Goal: Task Accomplishment & Management: Use online tool/utility

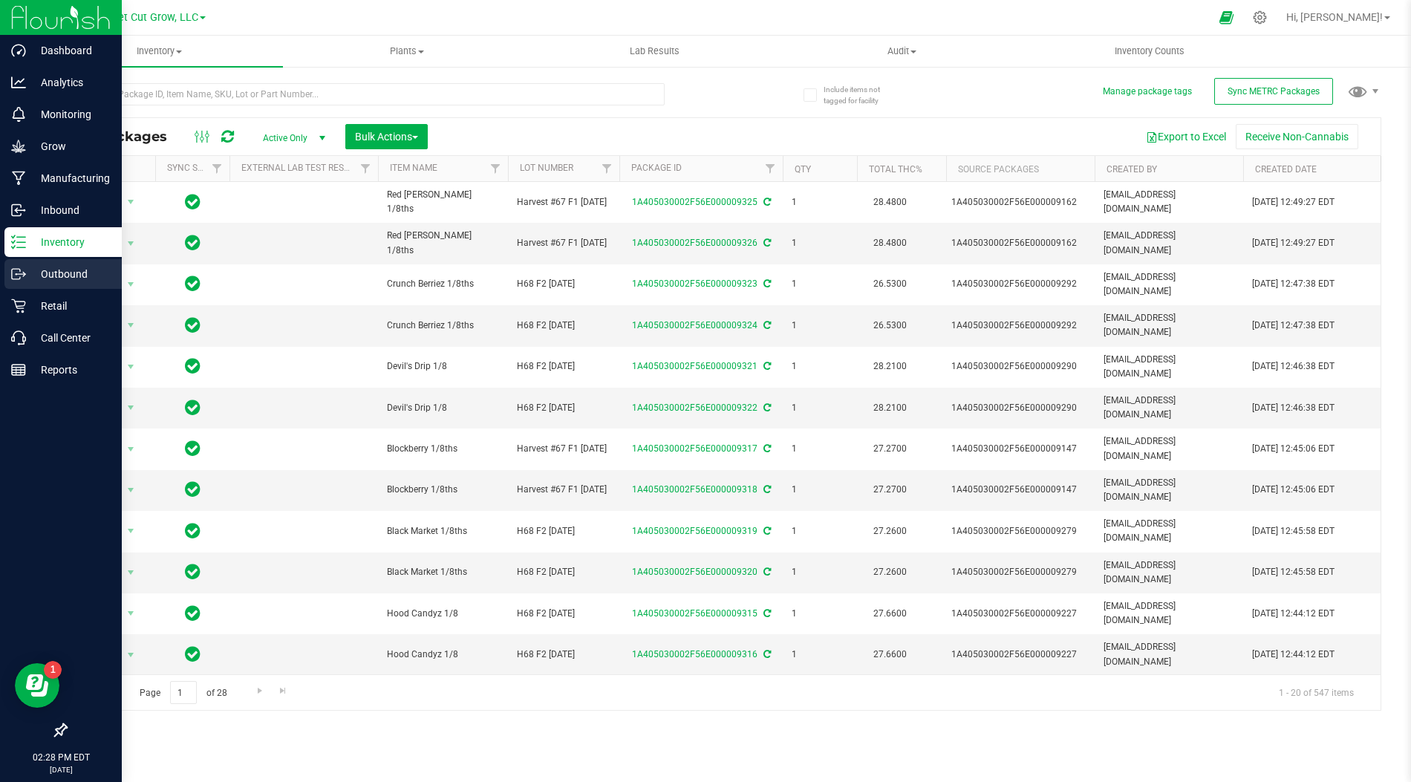
click at [25, 270] on icon at bounding box center [18, 274] width 15 height 15
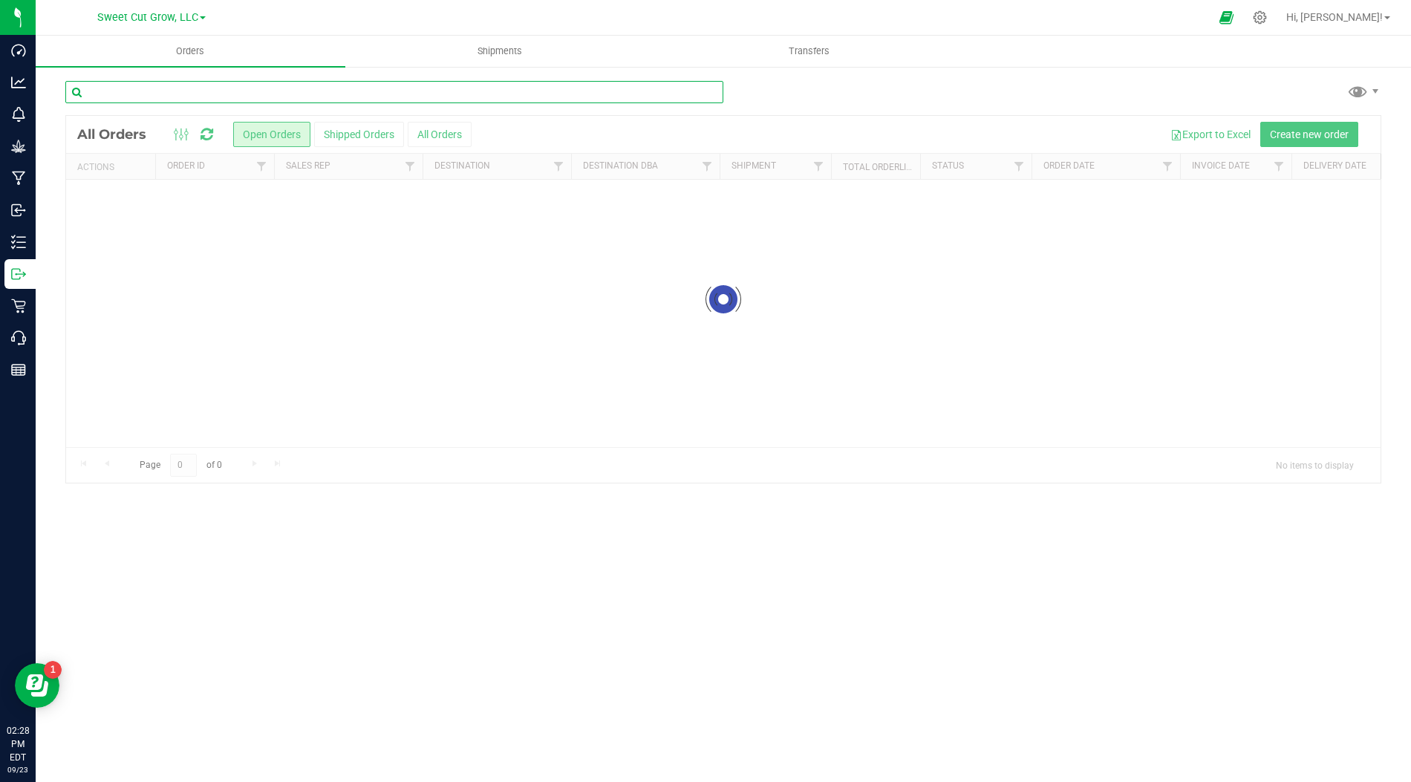
click at [428, 95] on input "text" at bounding box center [394, 92] width 658 height 22
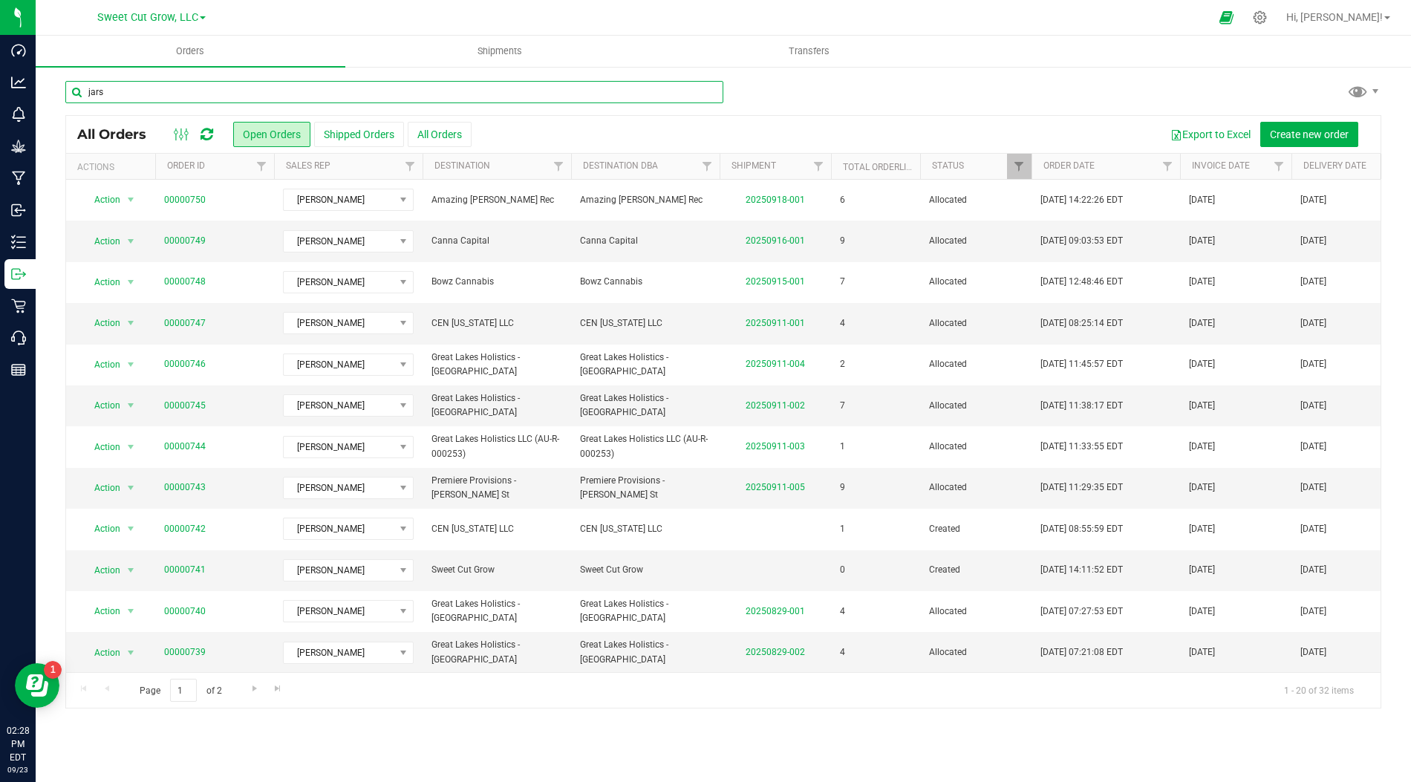
type input "jars"
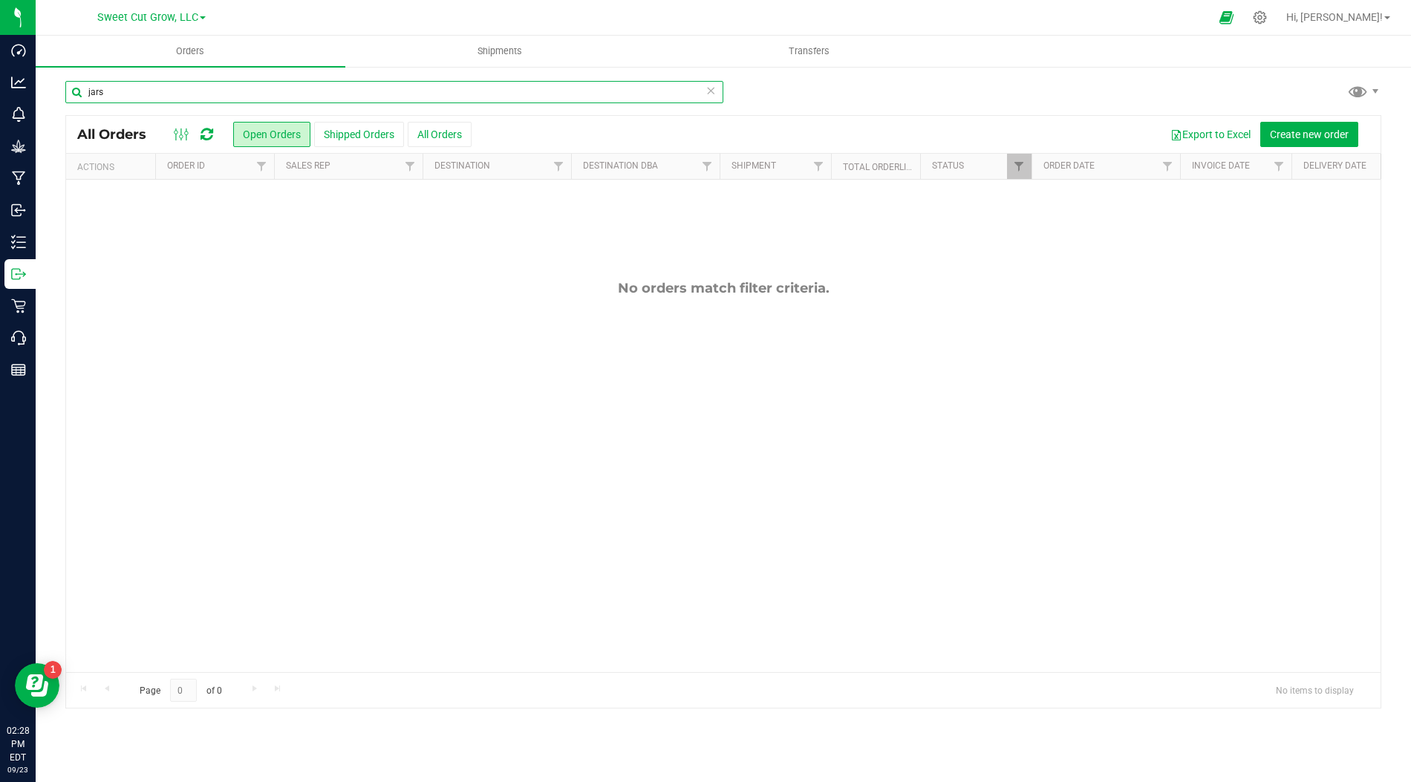
click at [412, 91] on input "jars" at bounding box center [394, 92] width 658 height 22
click at [360, 146] on button "Shipped Orders" at bounding box center [359, 134] width 90 height 25
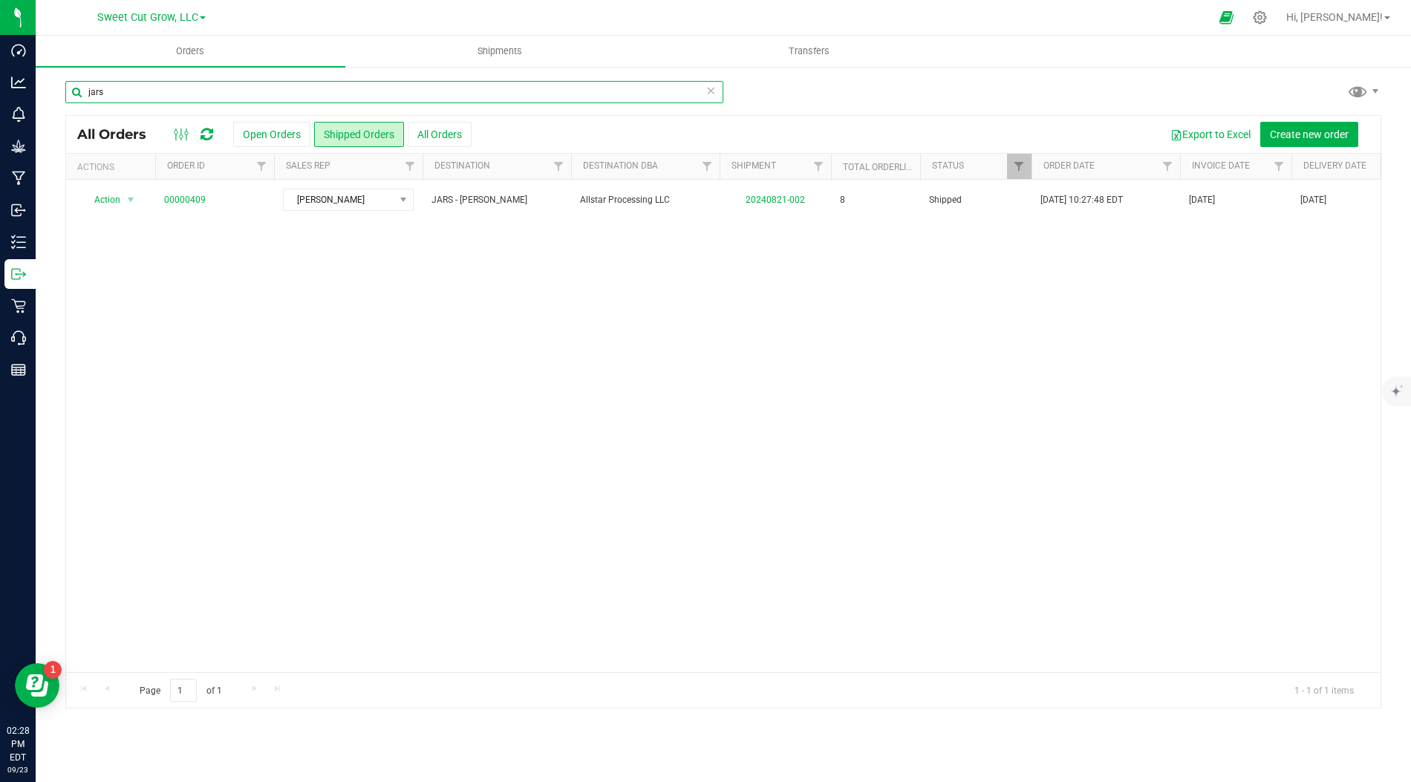
click at [354, 94] on input "jars" at bounding box center [394, 92] width 658 height 22
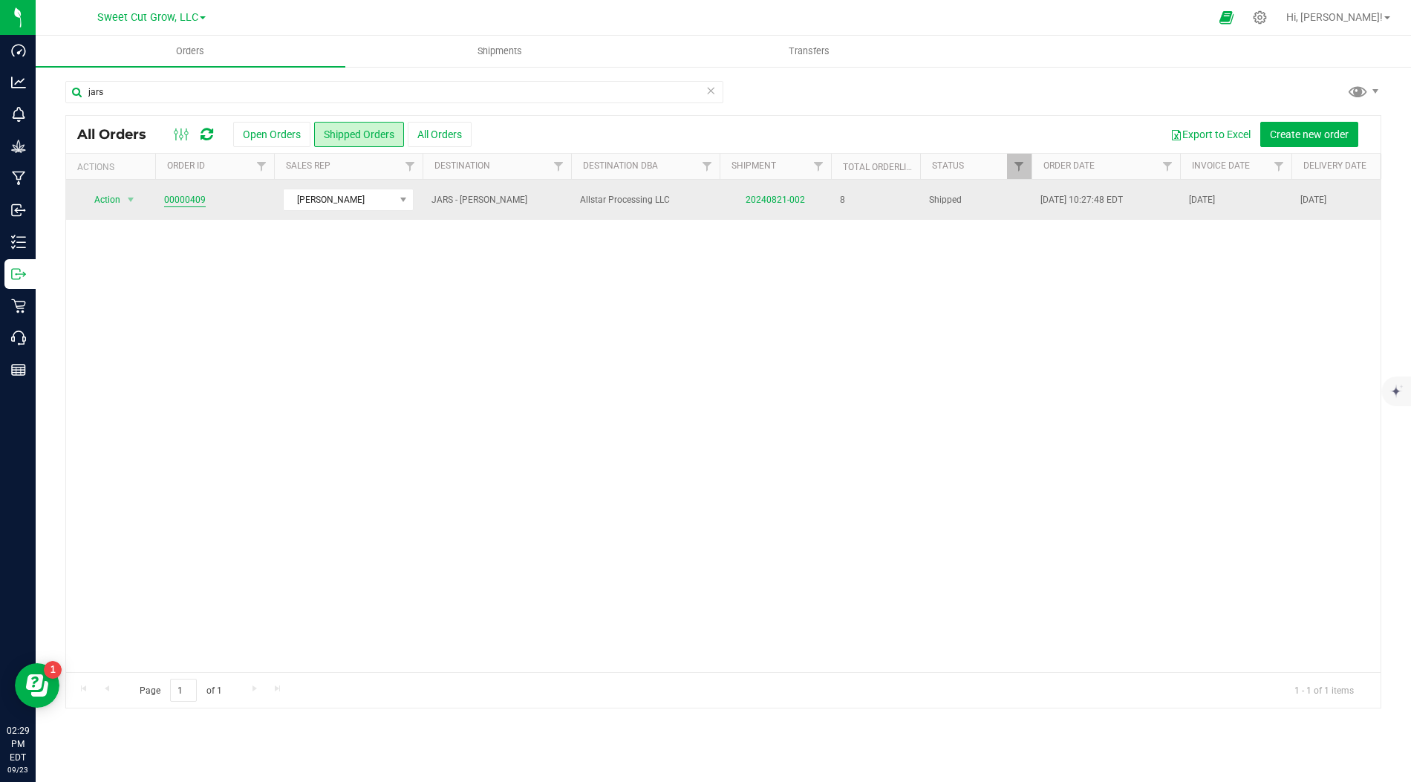
click at [183, 193] on link "00000409" at bounding box center [185, 200] width 42 height 14
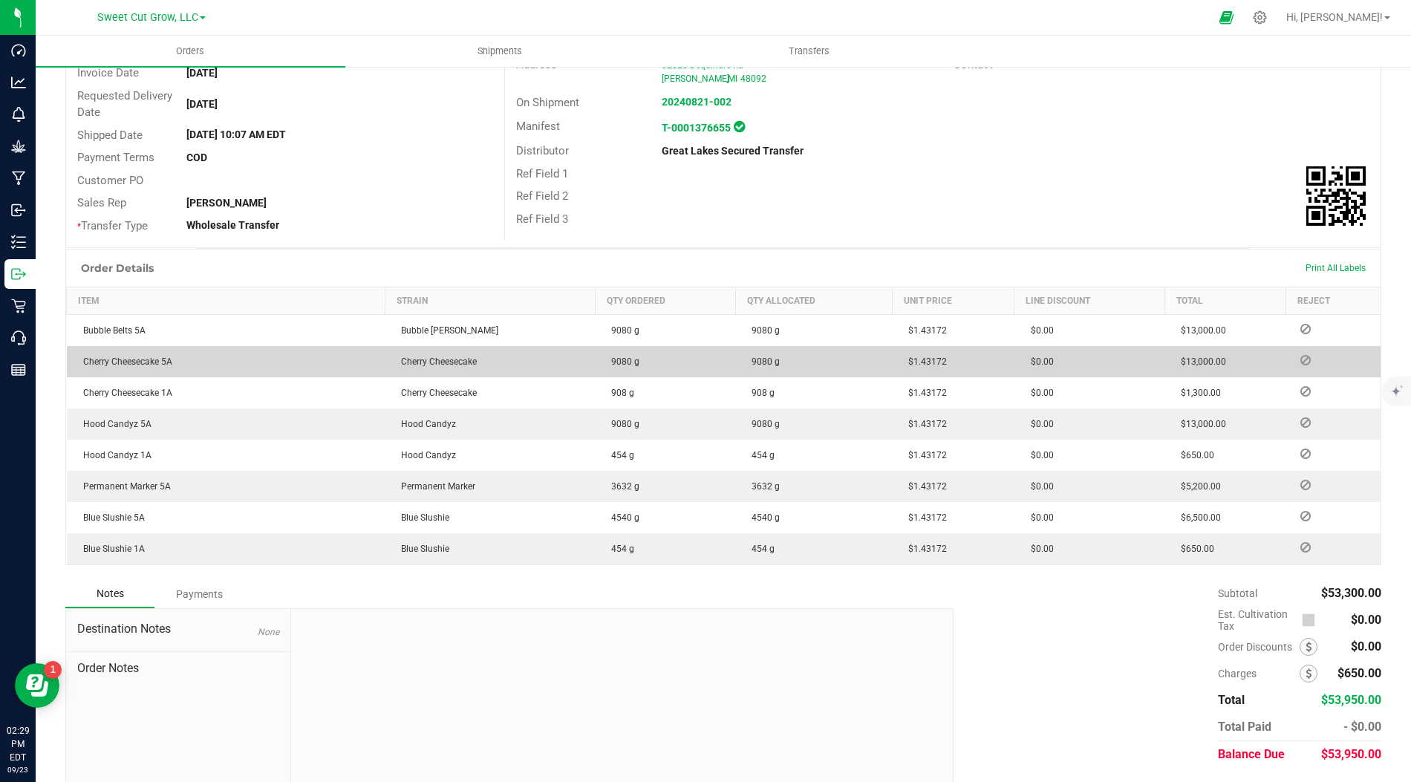
scroll to position [212, 0]
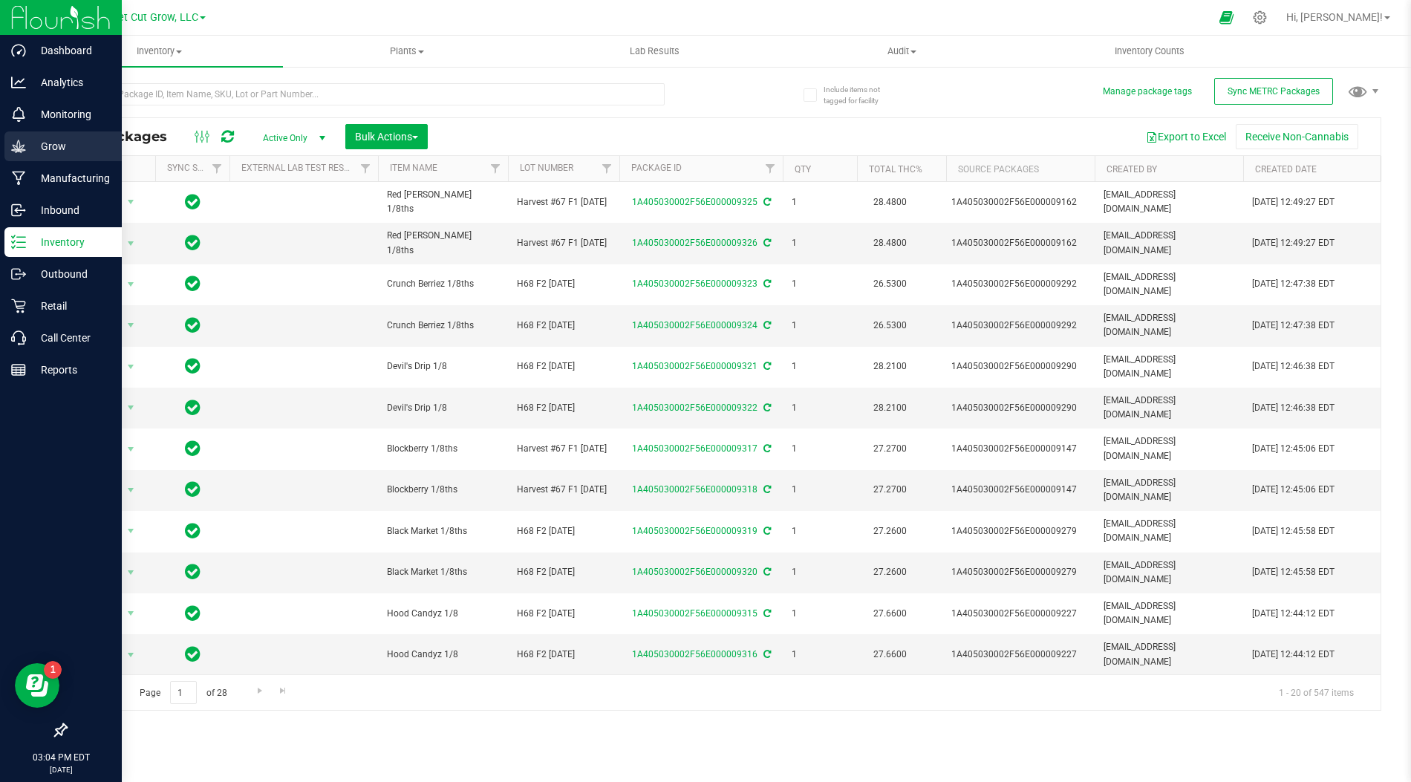
click at [61, 146] on p "Grow" at bounding box center [70, 146] width 89 height 18
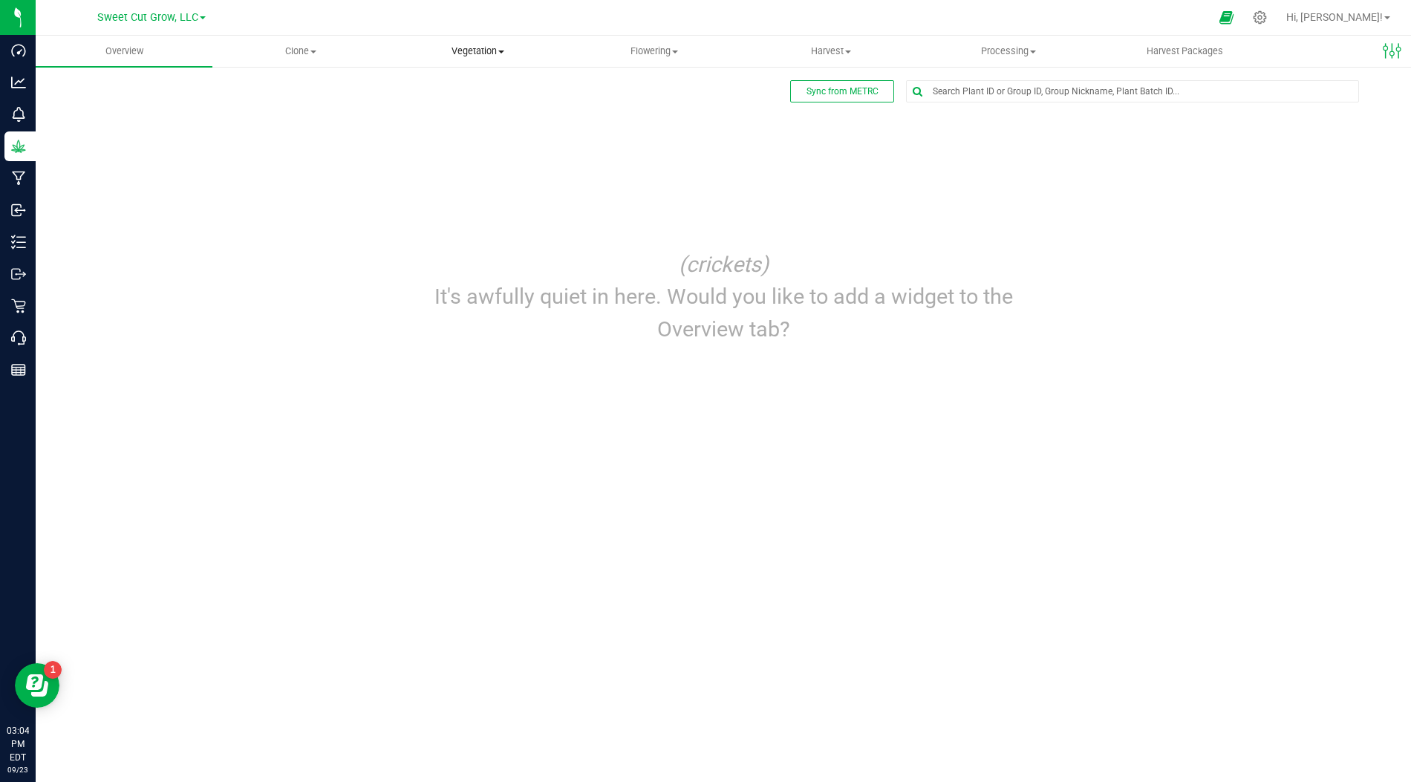
click at [485, 48] on span "Vegetation" at bounding box center [477, 51] width 175 height 13
click at [415, 91] on span "Veg groups" at bounding box center [436, 89] width 94 height 13
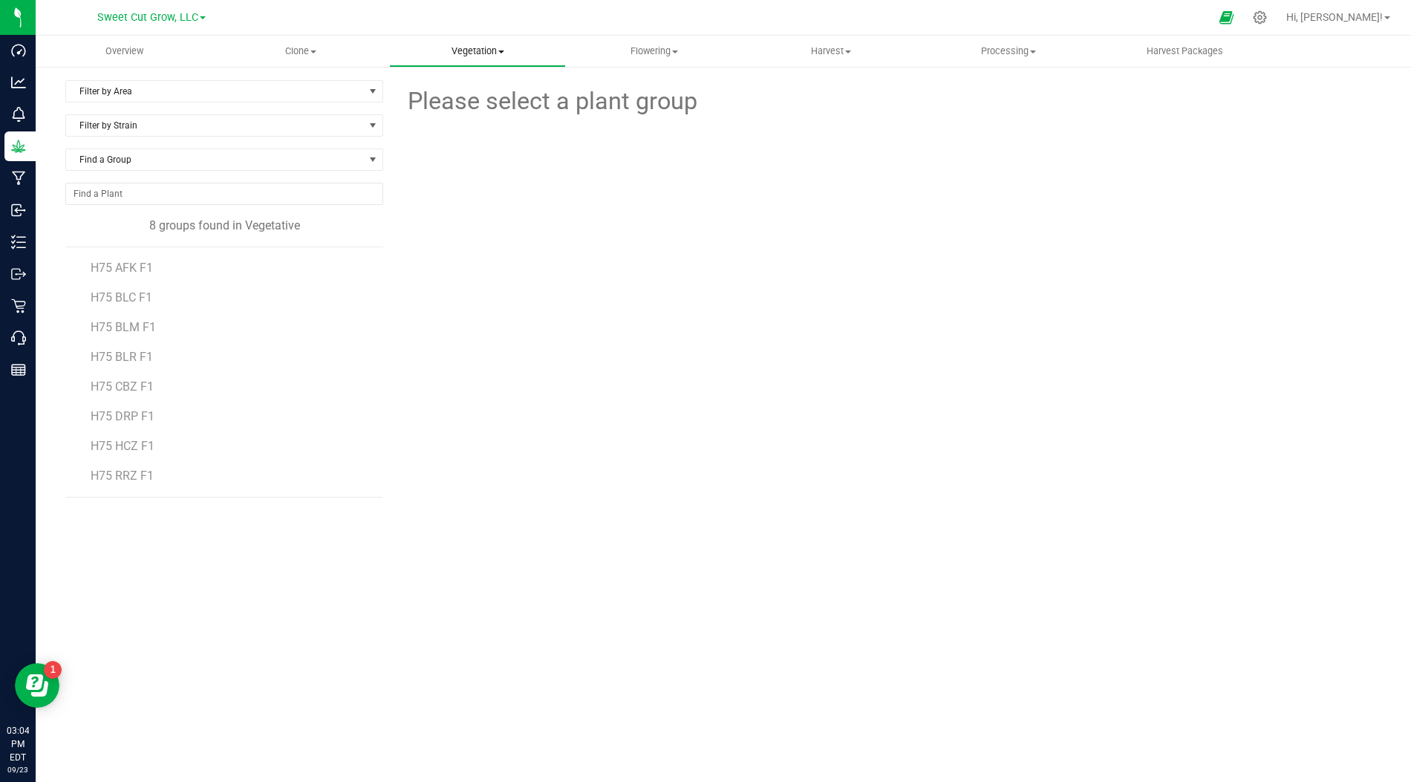
click at [470, 42] on uib-tab-heading "Vegetation Veg groups Veg plants Mother groups Mother plants Apply to plants" at bounding box center [477, 51] width 175 height 30
click at [458, 129] on span "Mother groups" at bounding box center [444, 125] width 111 height 13
click at [495, 51] on span "Vegetation" at bounding box center [477, 51] width 175 height 13
click at [450, 136] on li "Mother plants" at bounding box center [477, 143] width 177 height 18
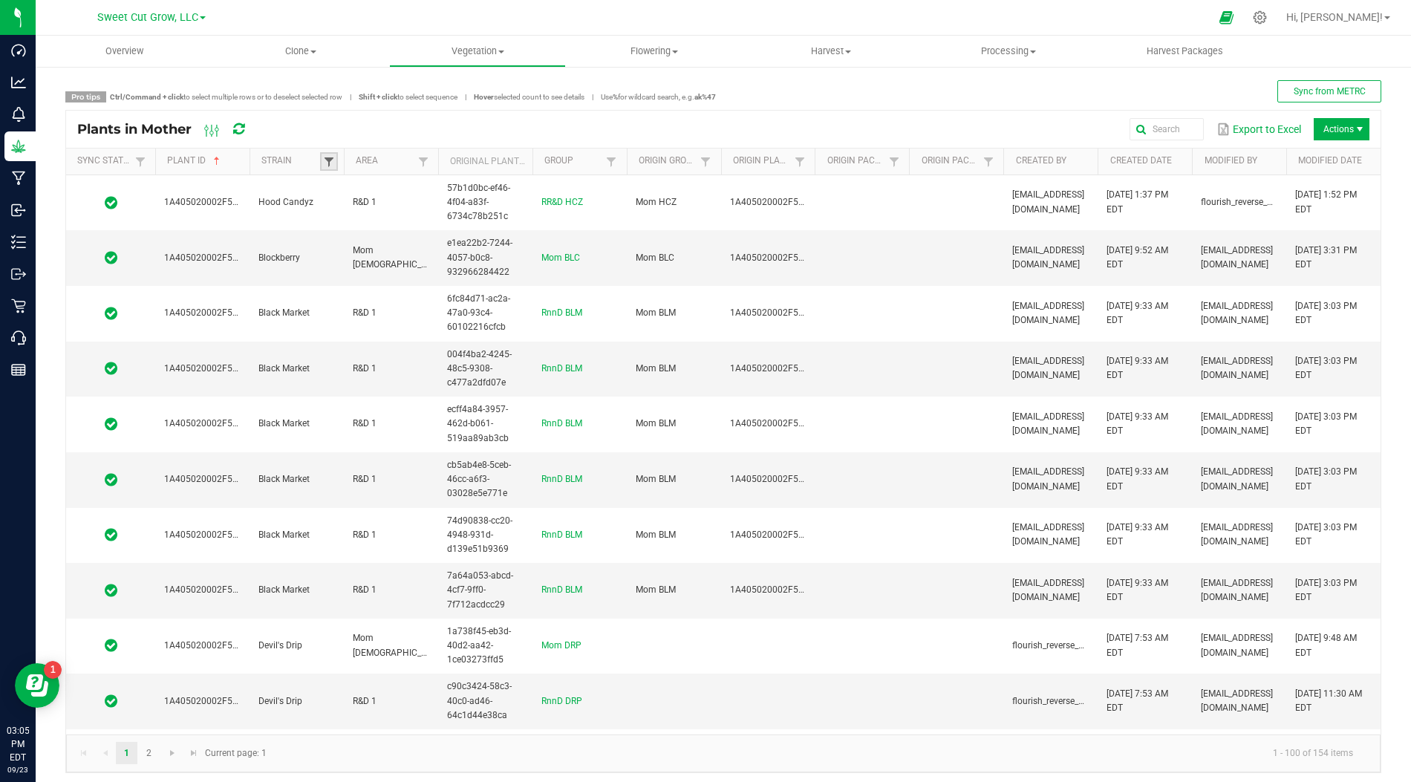
click at [331, 159] on span at bounding box center [329, 162] width 12 height 12
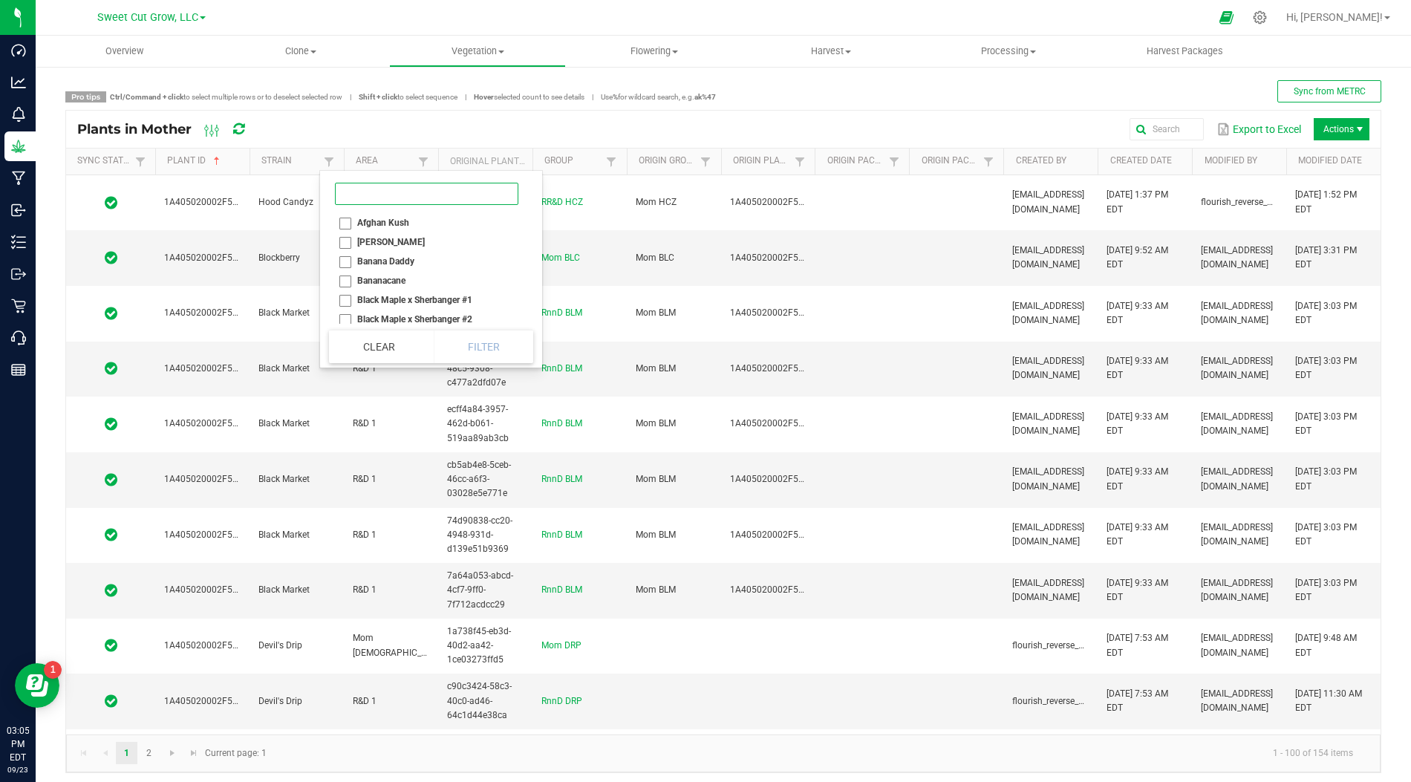
click at [361, 198] on input at bounding box center [426, 194] width 183 height 22
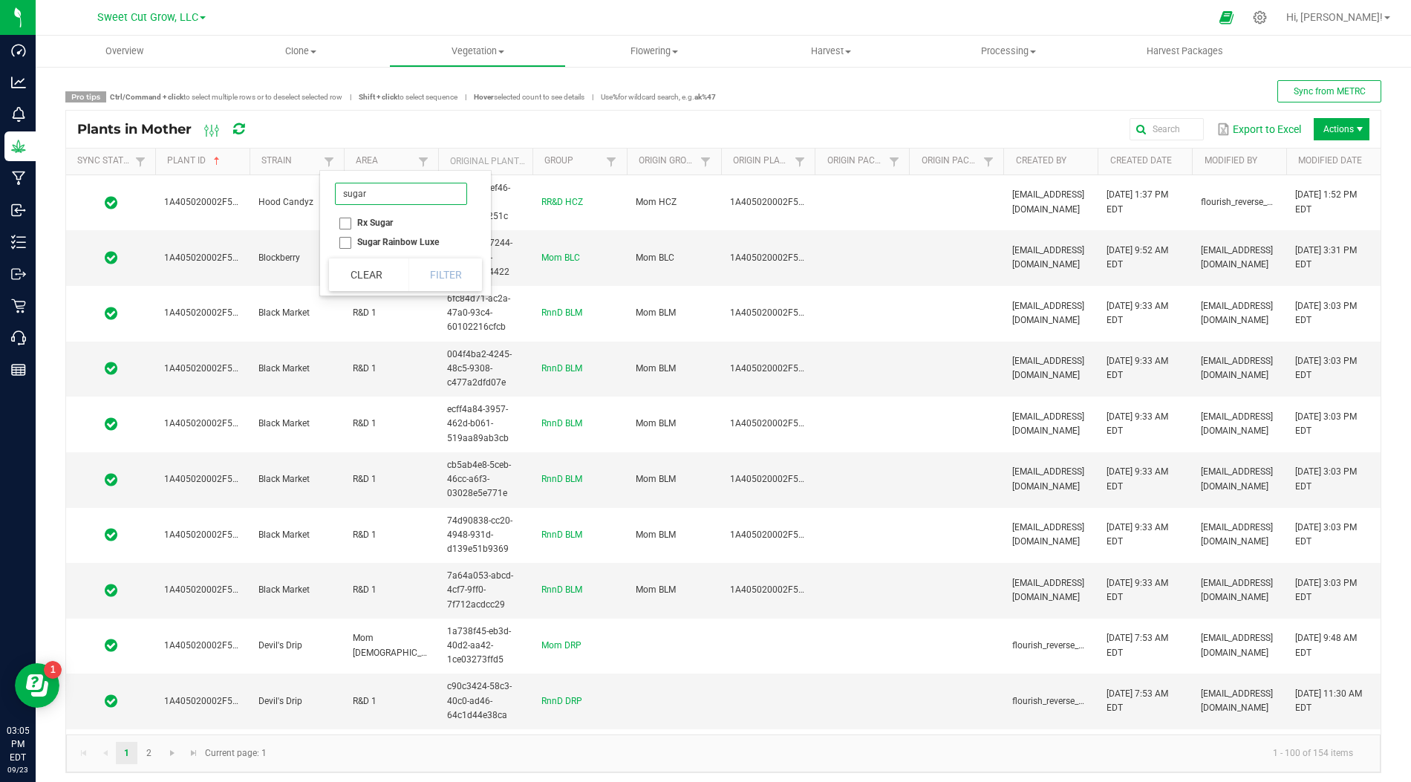
type input "sugar"
click at [342, 221] on li "Rx Sugar" at bounding box center [401, 222] width 144 height 19
checkbox Sugar "true"
click at [342, 242] on li "Sugar Rainbow Luxe" at bounding box center [401, 241] width 144 height 19
checkbox Luxe "true"
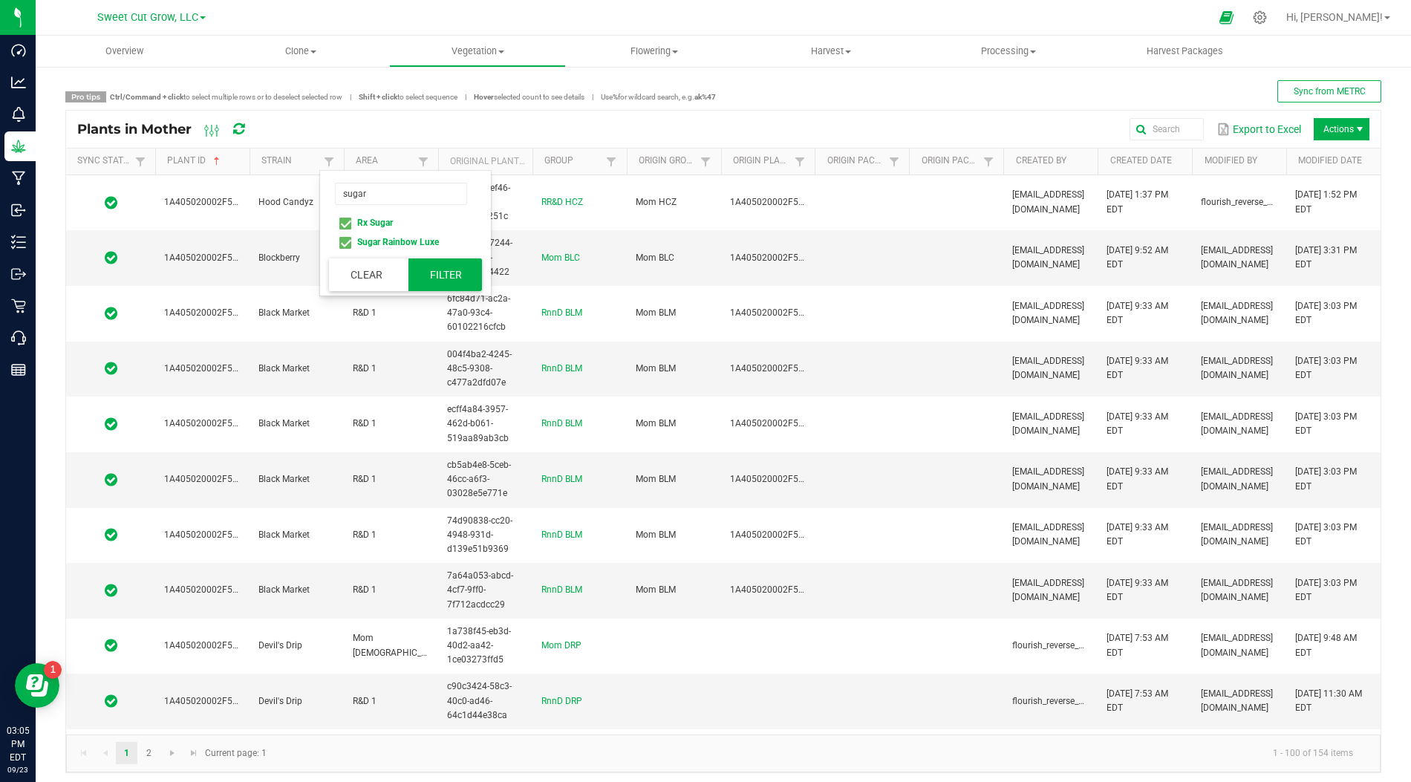
click at [429, 268] on button "Filter" at bounding box center [446, 274] width 74 height 33
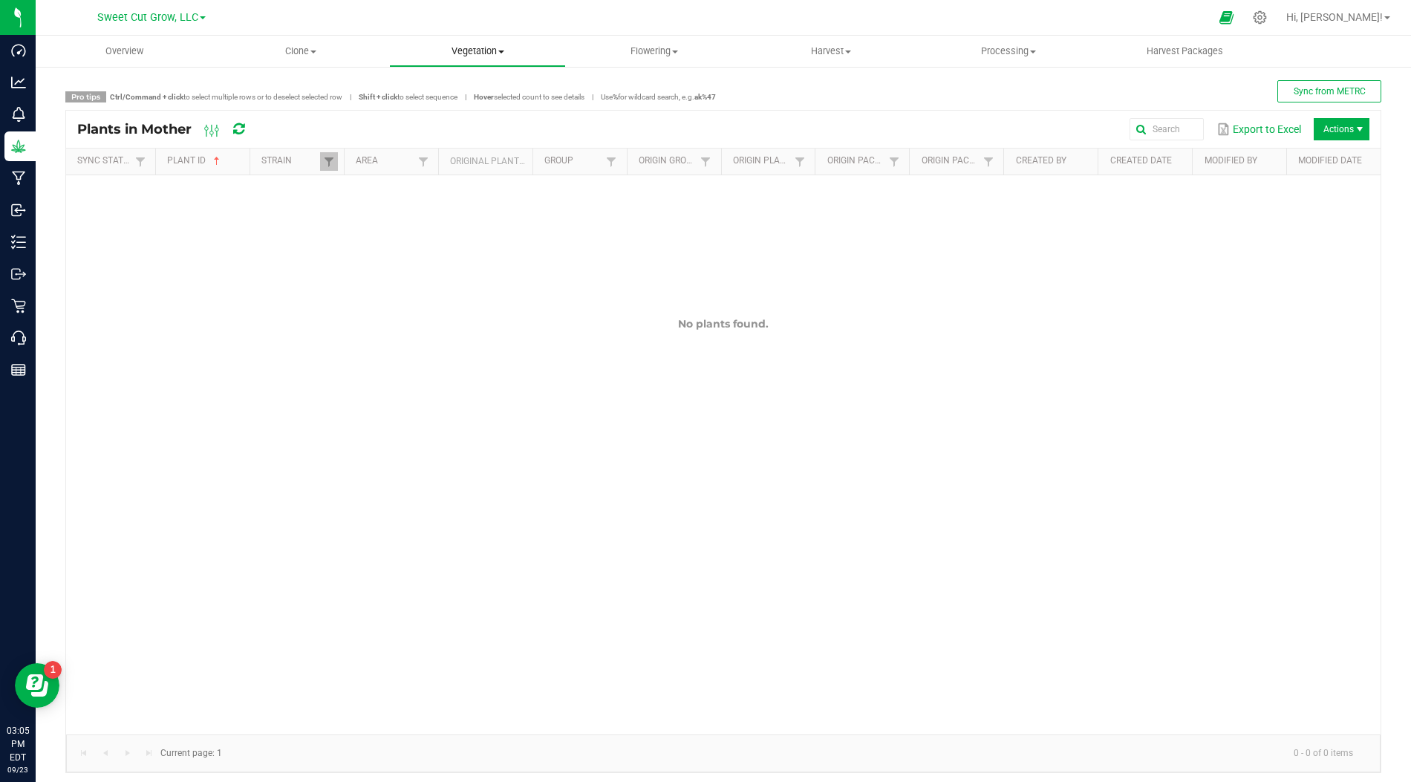
click at [493, 51] on span "Vegetation" at bounding box center [477, 51] width 175 height 13
click at [459, 101] on span "Veg plants" at bounding box center [434, 107] width 91 height 13
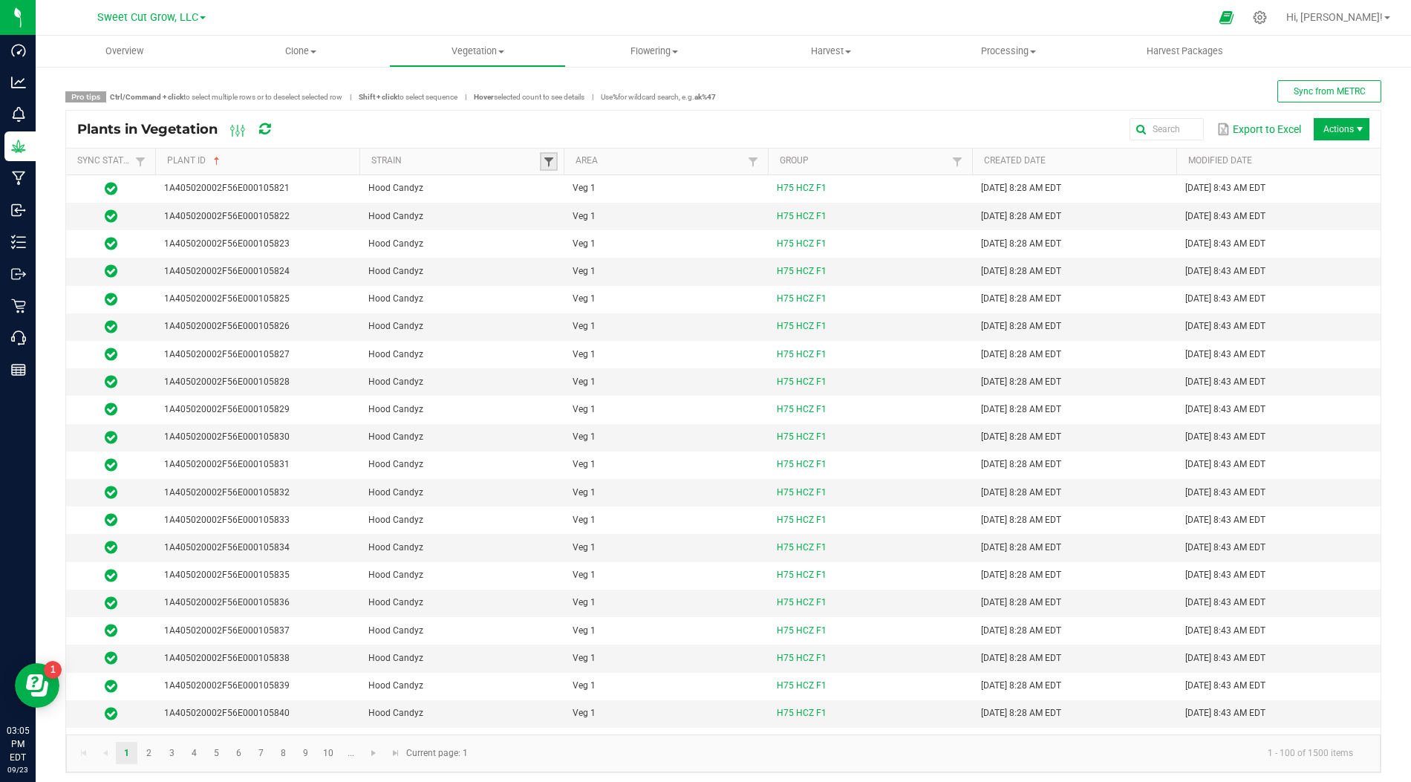
click at [552, 160] on span at bounding box center [549, 162] width 12 height 12
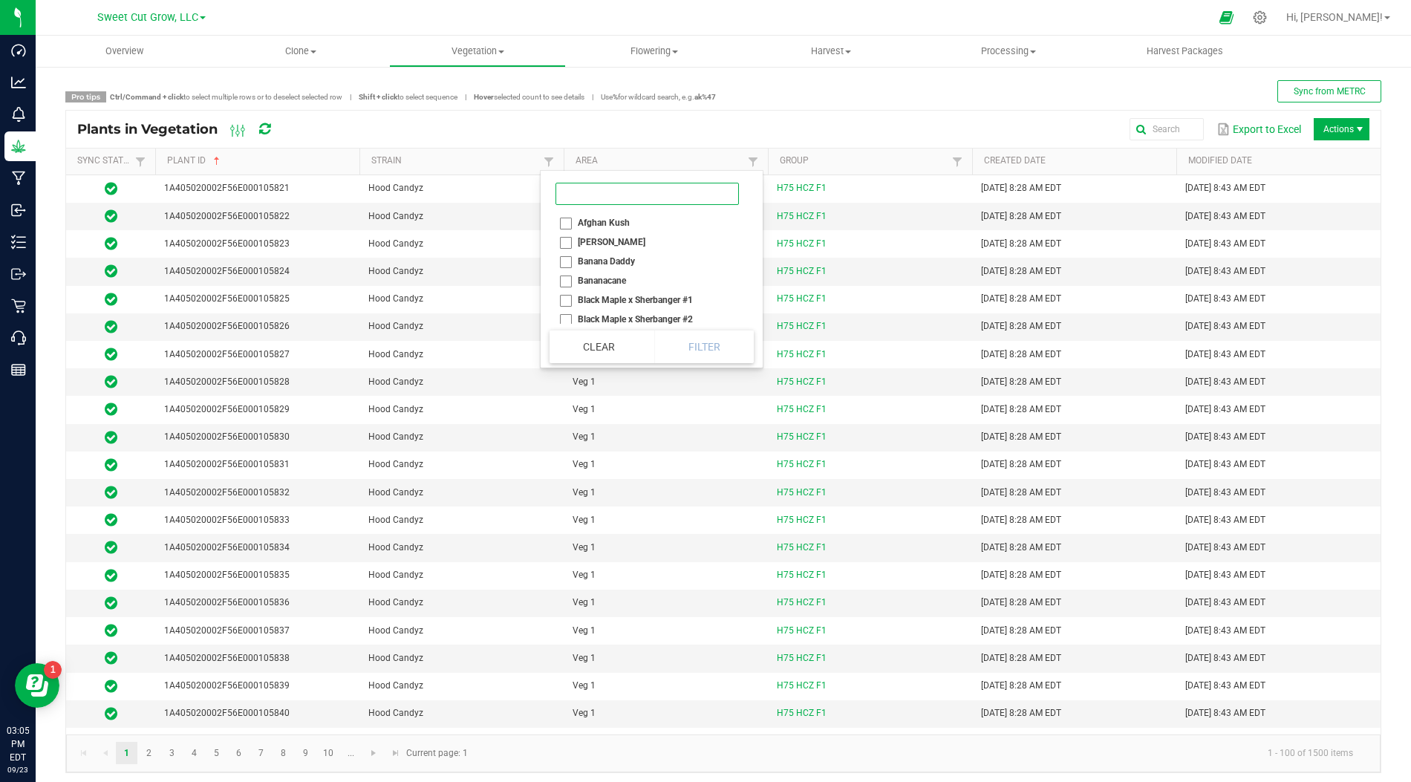
click at [578, 192] on input at bounding box center [647, 194] width 183 height 22
type input "sugar"
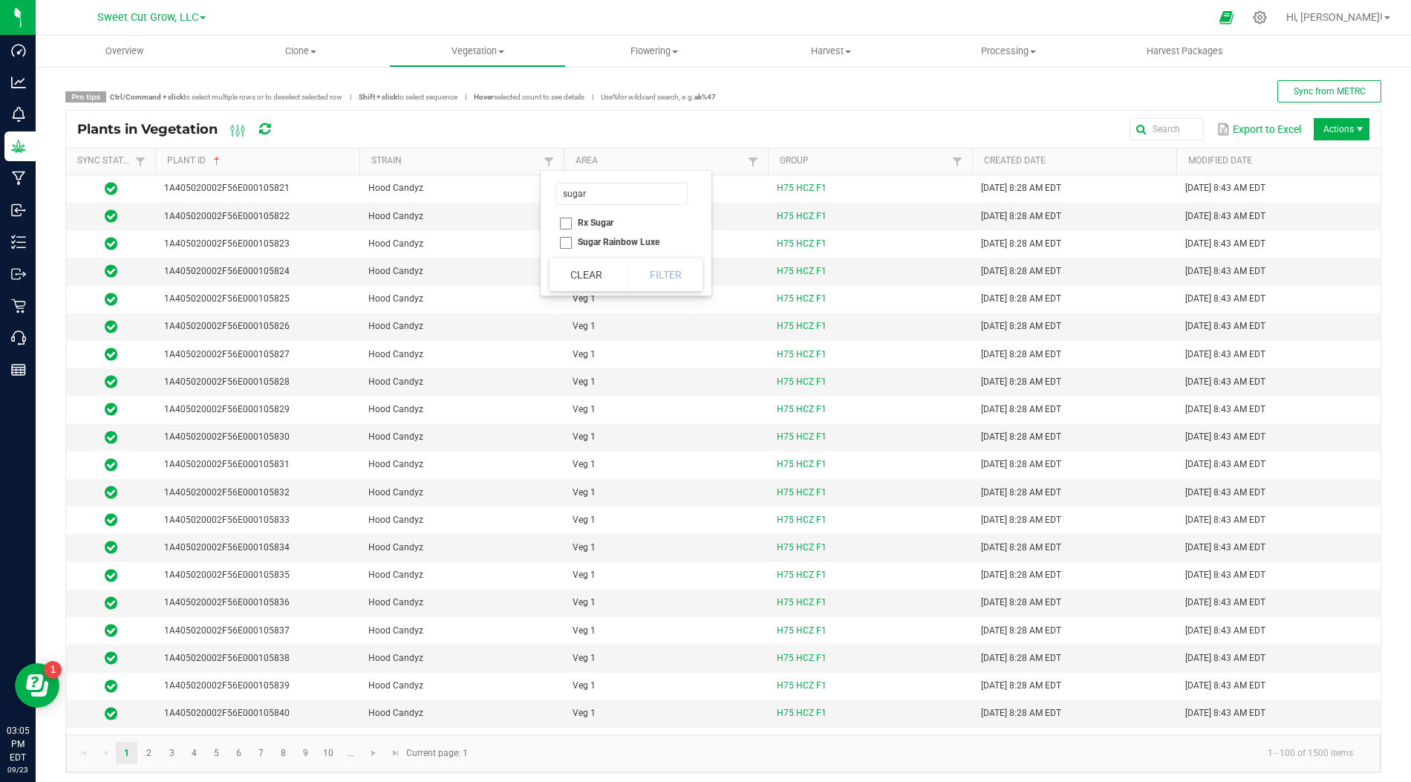
click at [565, 221] on li "Rx Sugar" at bounding box center [622, 222] width 144 height 19
checkbox Sugar "true"
click at [565, 241] on li "Sugar Rainbow Luxe" at bounding box center [622, 241] width 144 height 19
checkbox Luxe "true"
click at [659, 280] on button "Filter" at bounding box center [665, 274] width 74 height 33
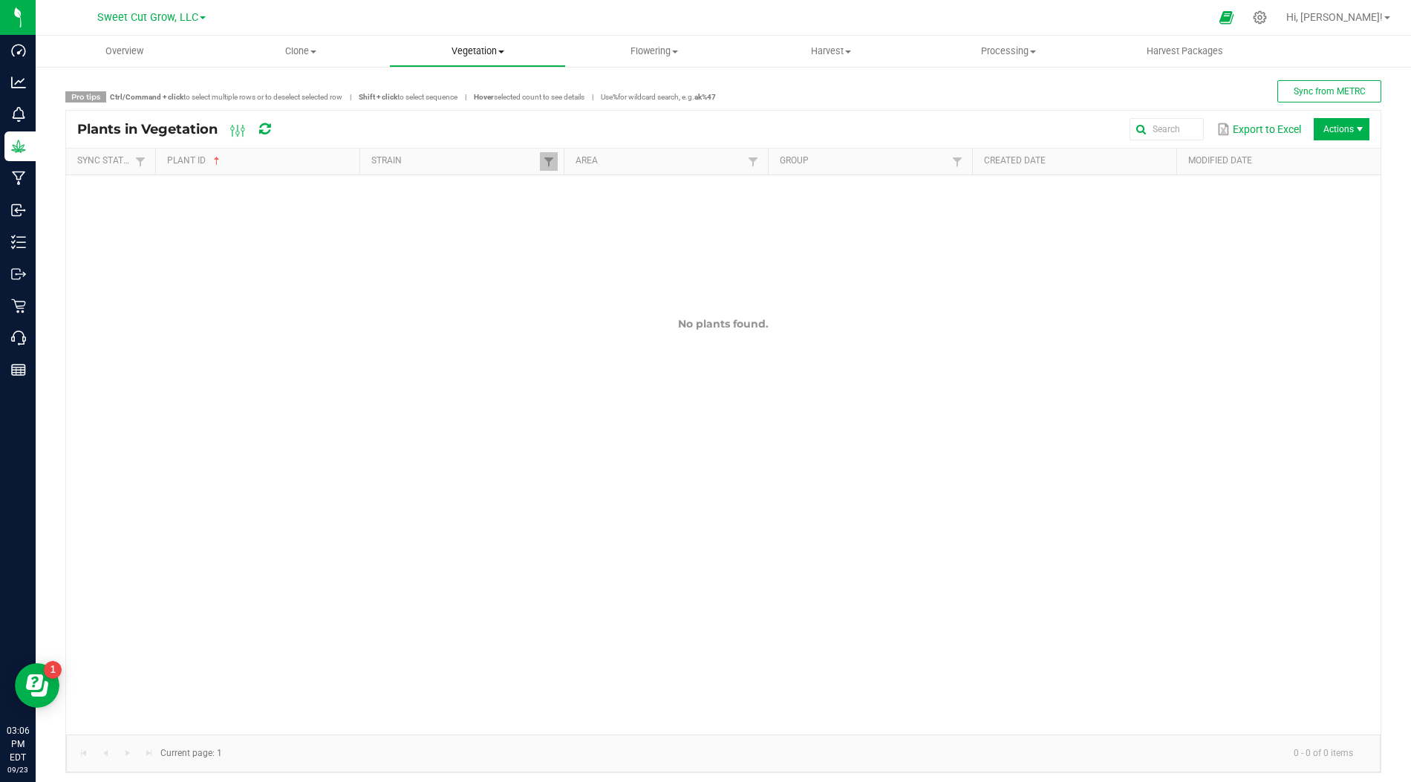
click at [489, 56] on span "Vegetation" at bounding box center [477, 51] width 175 height 13
click at [452, 108] on span "Veg plants" at bounding box center [434, 107] width 91 height 13
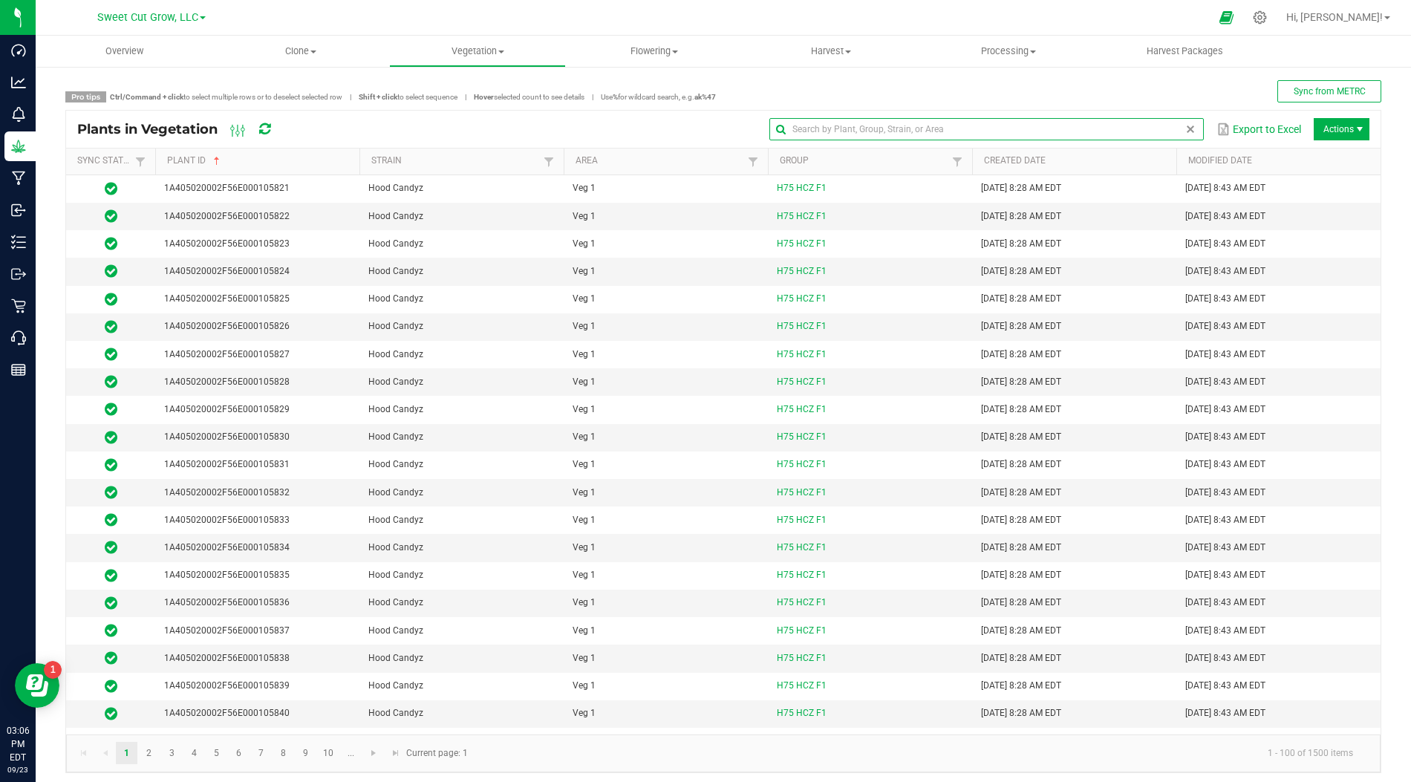
click at [1145, 136] on input "text" at bounding box center [987, 129] width 434 height 22
type input "2736"
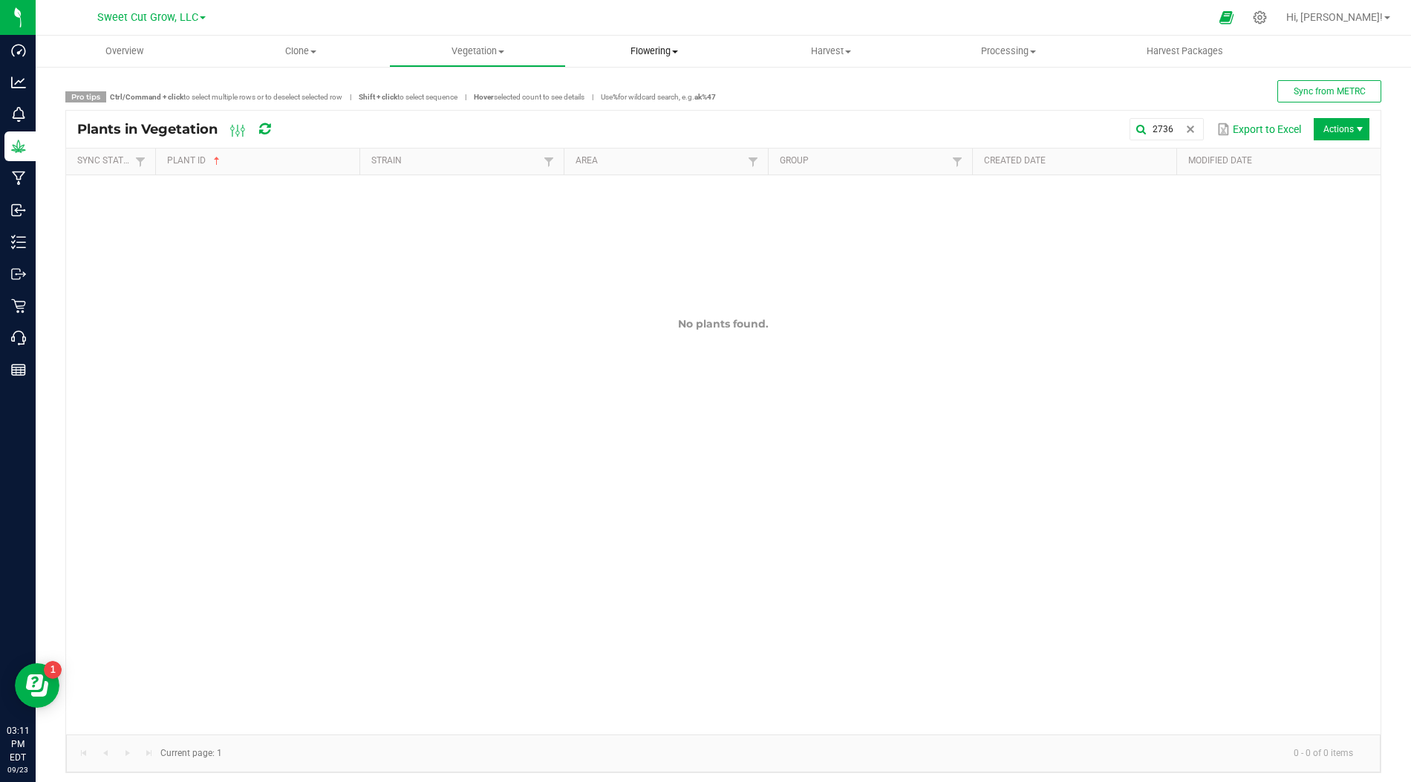
click at [650, 48] on span "Flowering" at bounding box center [654, 51] width 175 height 13
click at [617, 131] on li "Flowering plants" at bounding box center [654, 126] width 177 height 18
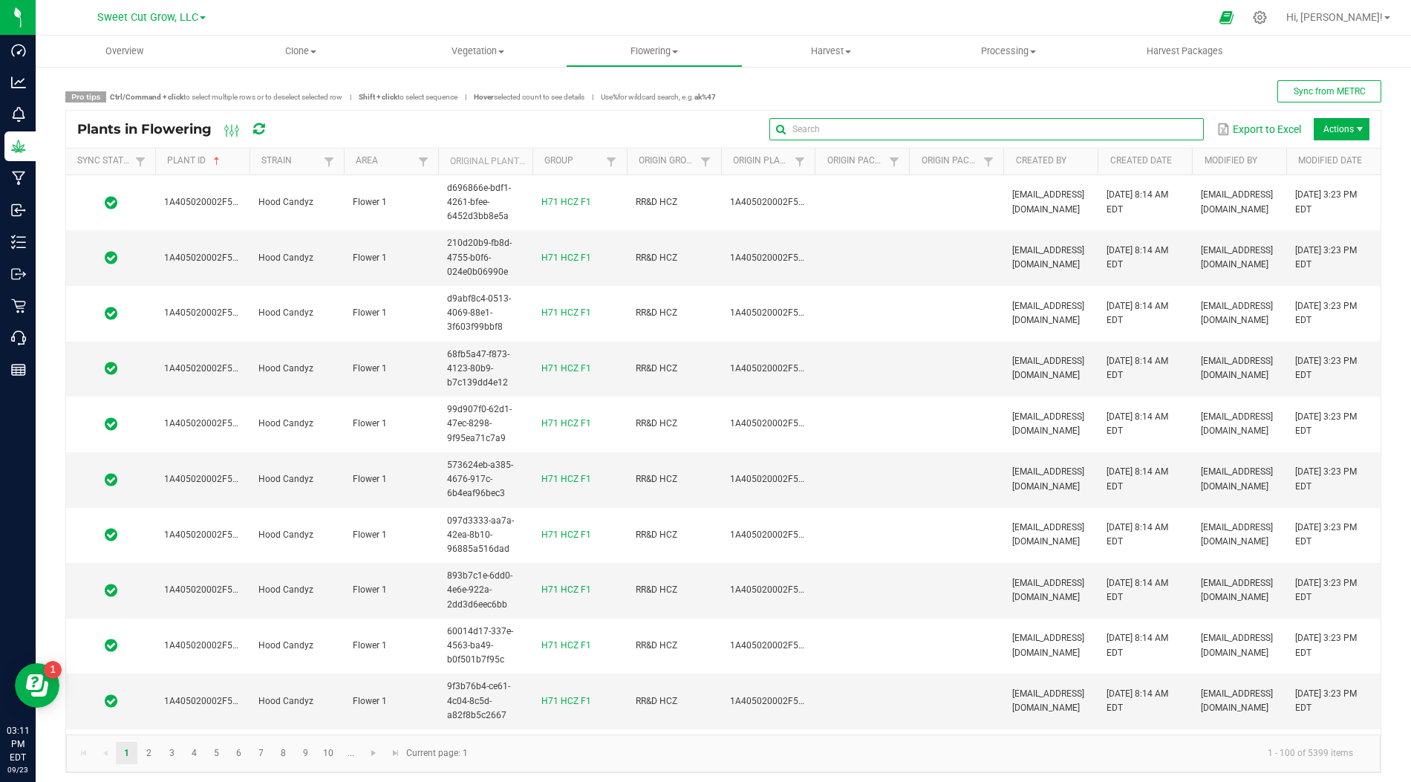
click at [1168, 135] on input "text" at bounding box center [987, 129] width 434 height 22
paste input "102736"
type input "102736"
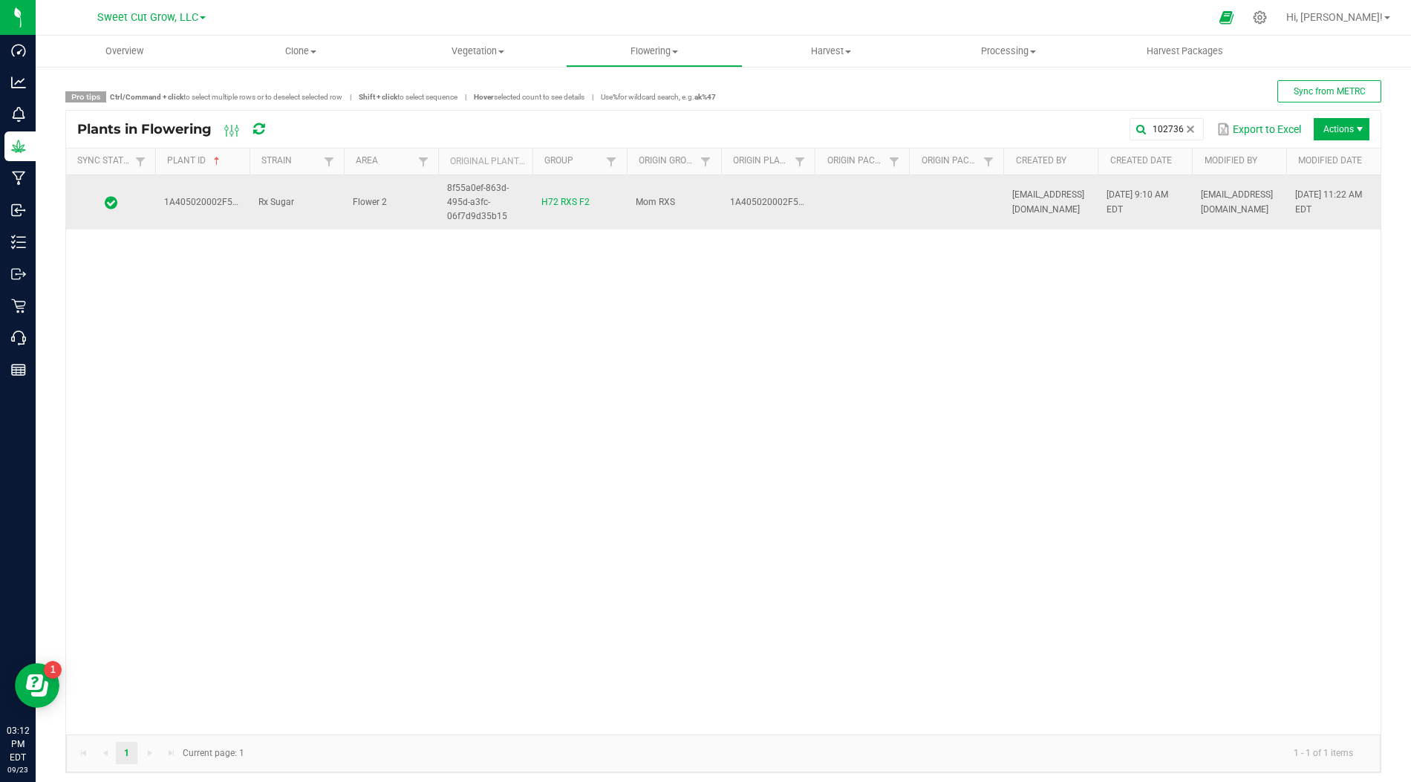
click at [178, 209] on td "1A405020002F56E000102736" at bounding box center [202, 202] width 94 height 55
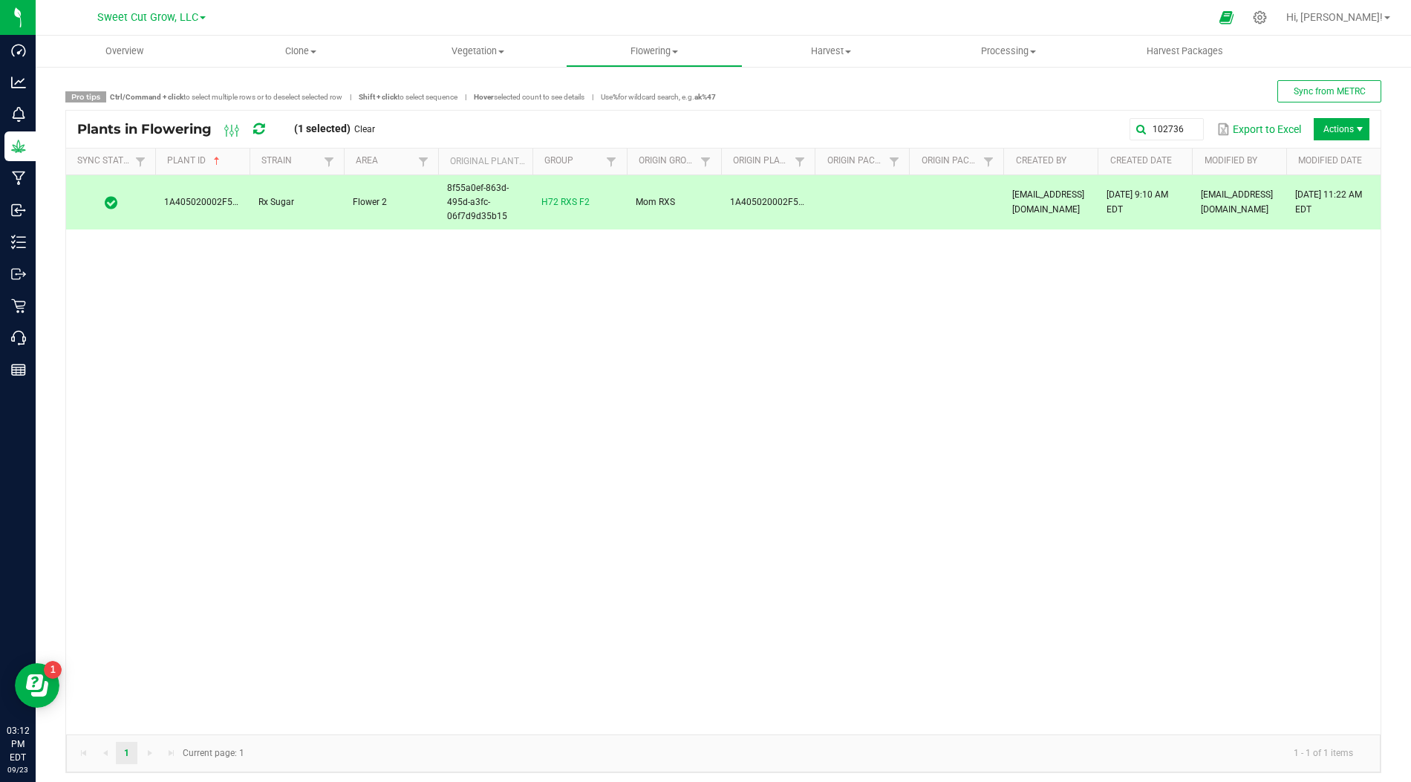
click at [1341, 132] on span "Actions" at bounding box center [1342, 129] width 56 height 22
click at [1347, 127] on span "Actions" at bounding box center [1342, 129] width 56 height 22
click at [1345, 124] on span "Actions" at bounding box center [1342, 129] width 56 height 22
click at [1043, 283] on div "1A405020002F56E000102736 Rx Sugar Flower 2 8f55a0ef-863d-495d-a3fc-06f7d9d35b15…" at bounding box center [723, 454] width 1315 height 559
click at [1360, 126] on span "Actions" at bounding box center [1360, 129] width 12 height 12
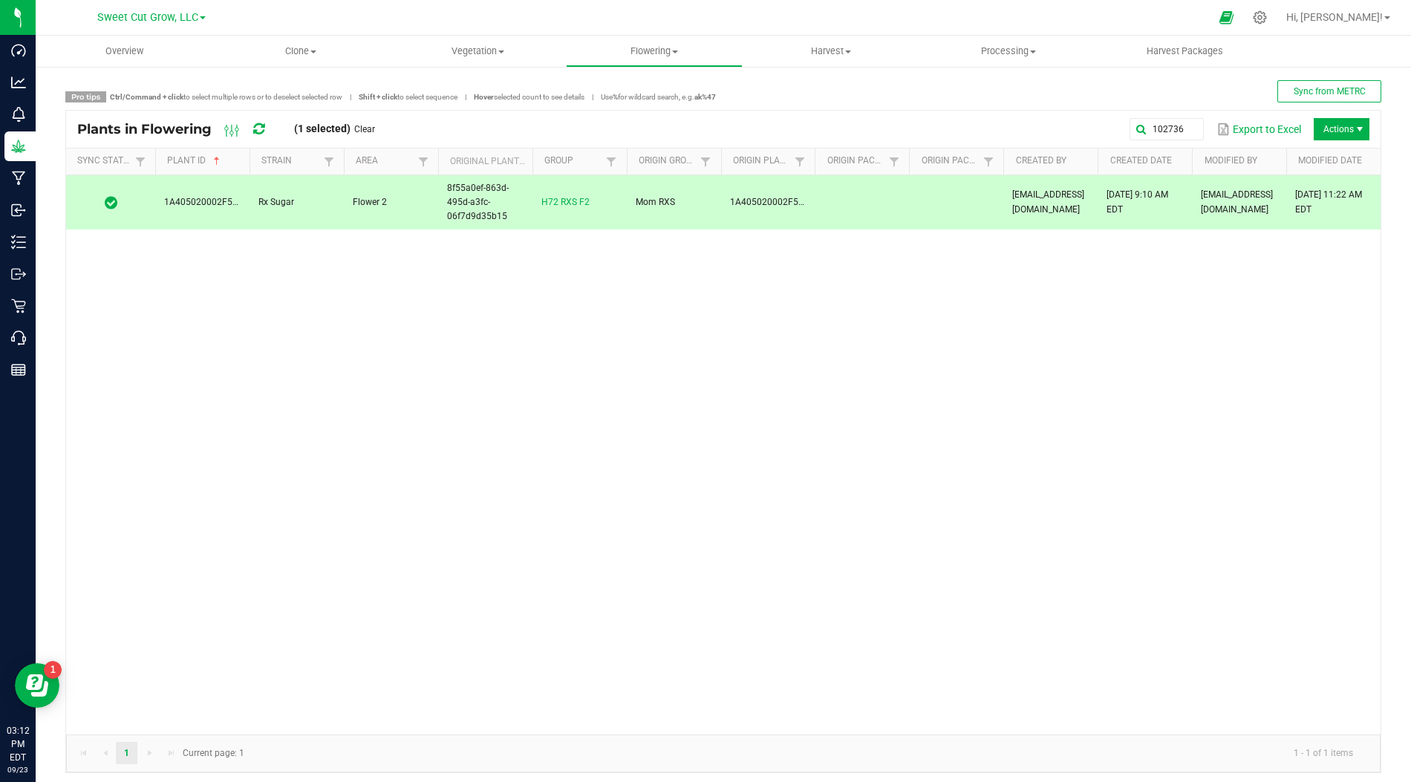
click at [898, 293] on div "1A405020002F56E000102736 Rx Sugar Flower 2 8f55a0ef-863d-495d-a3fc-06f7d9d35b15…" at bounding box center [723, 454] width 1315 height 559
click at [855, 219] on td at bounding box center [862, 202] width 94 height 55
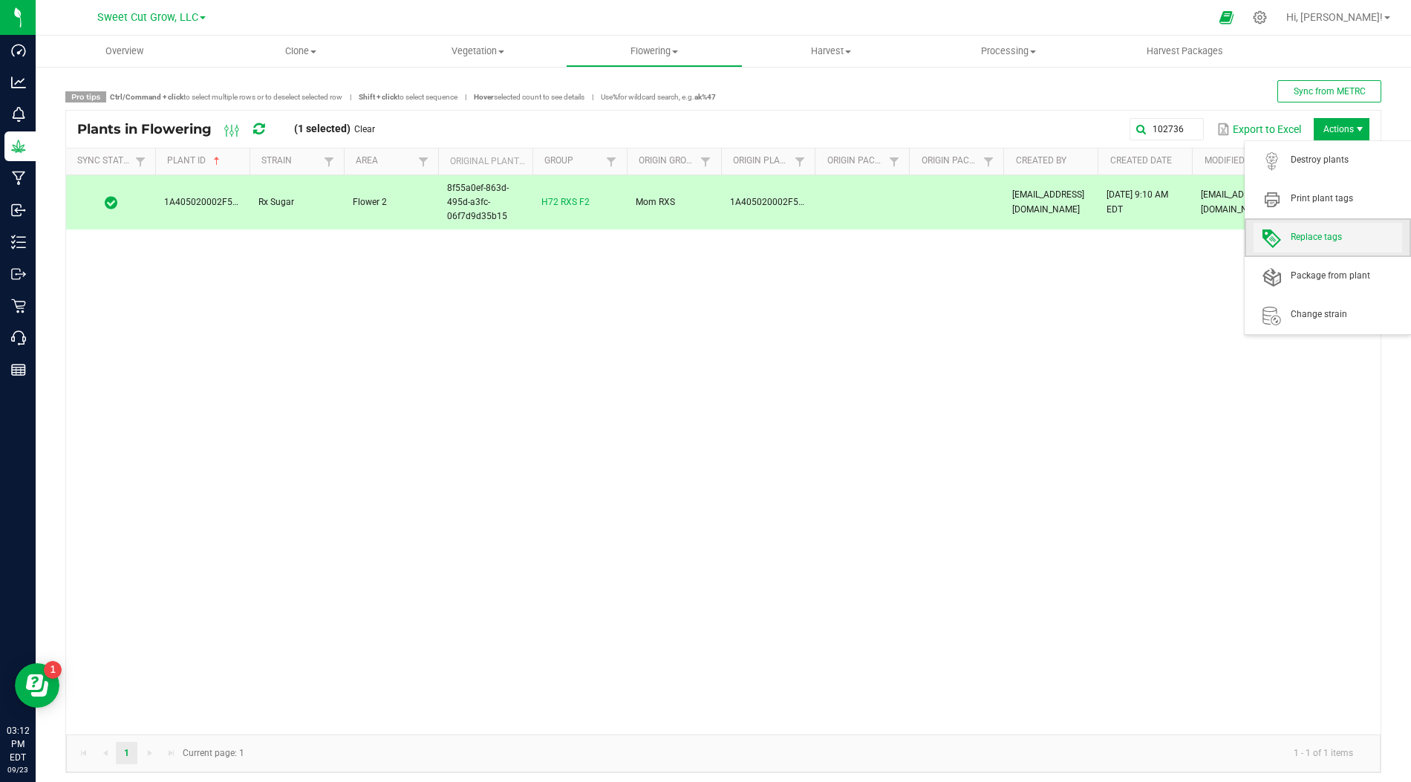
click at [1321, 242] on span "Replace tags" at bounding box center [1346, 237] width 111 height 13
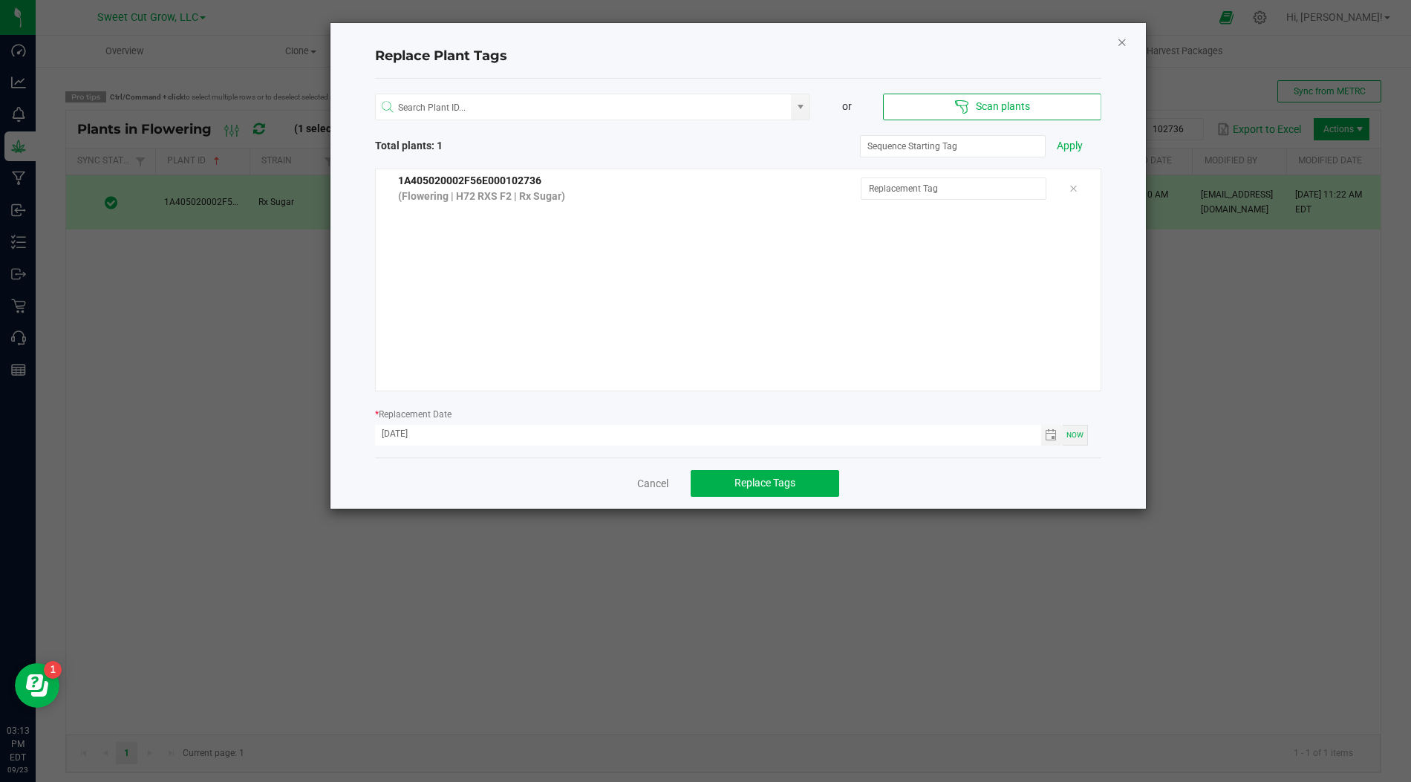
click at [1121, 49] on icon "Close" at bounding box center [1122, 42] width 10 height 18
